Goal: Transaction & Acquisition: Purchase product/service

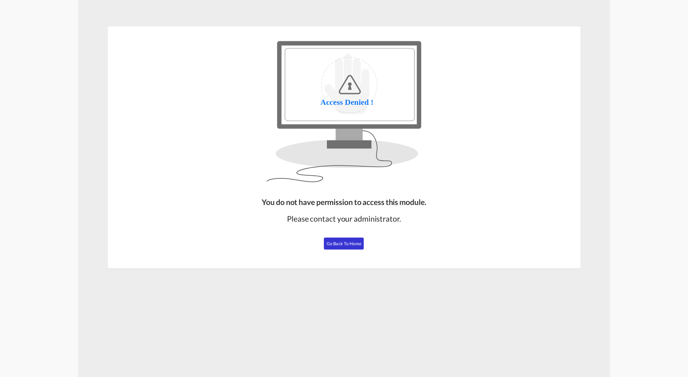
click at [342, 242] on span "Go Back to Home" at bounding box center [343, 243] width 35 height 5
